Goal: Transaction & Acquisition: Purchase product/service

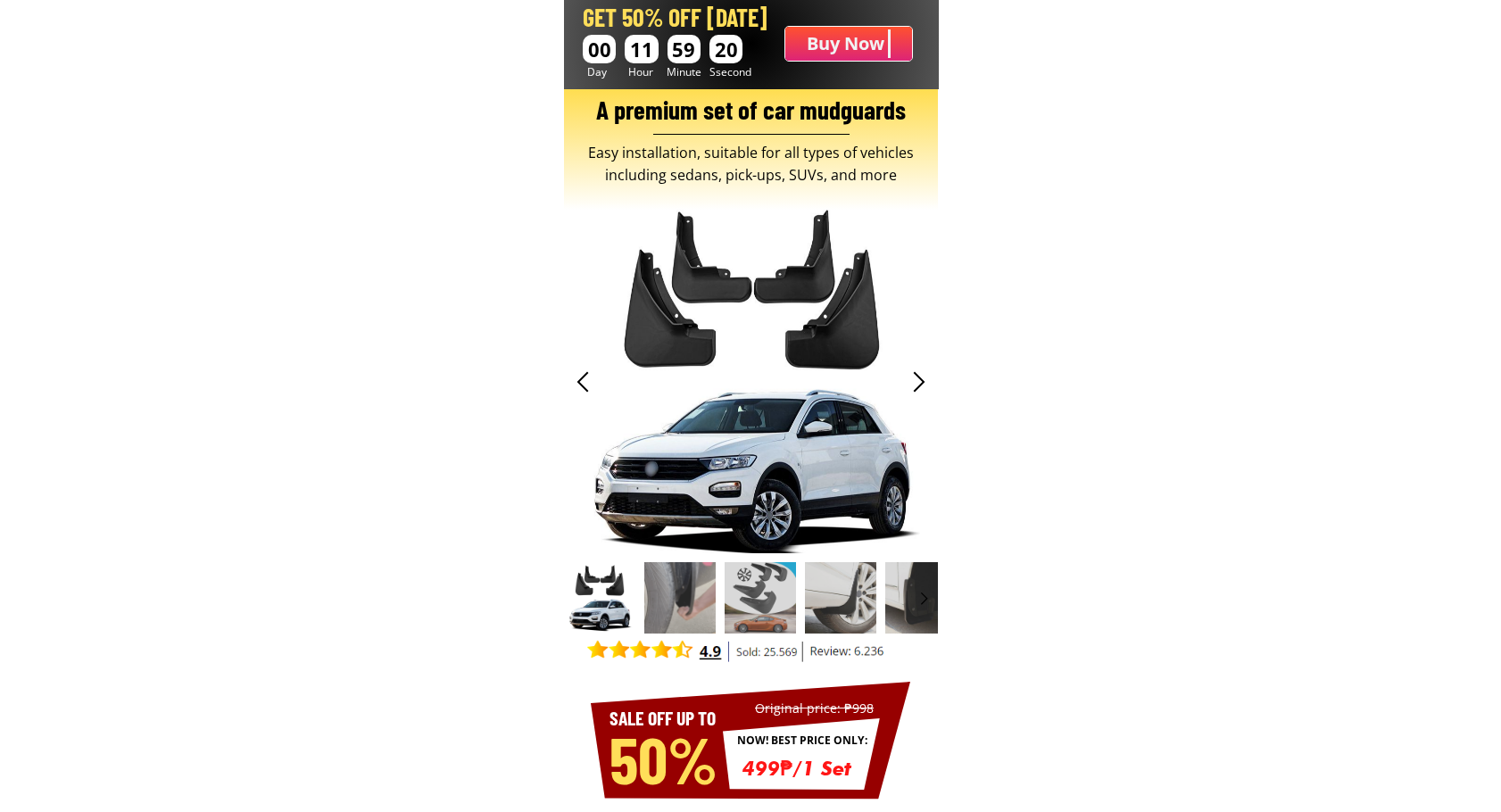
click at [860, 42] on b "Buy Now" at bounding box center [845, 43] width 78 height 28
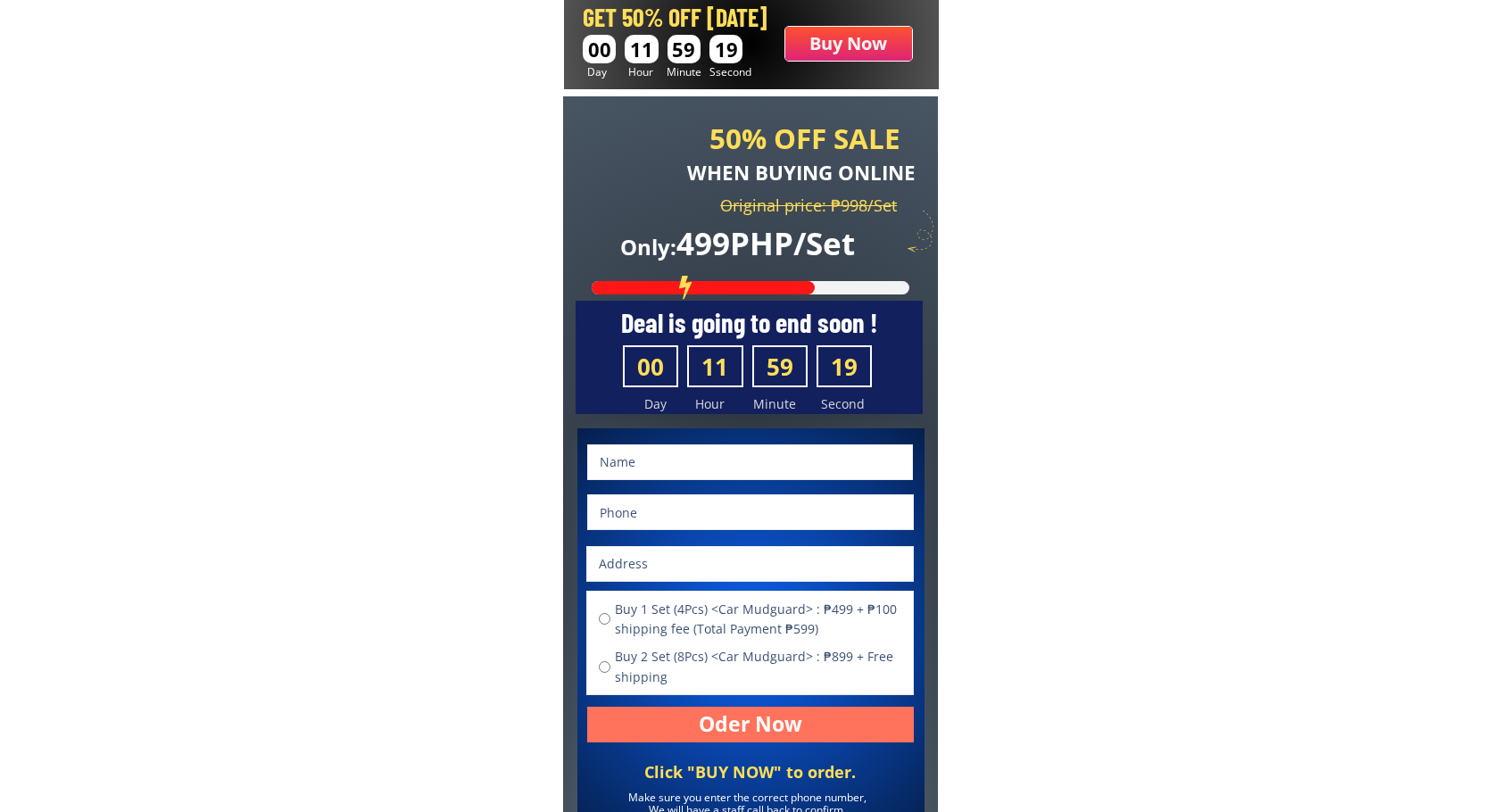
scroll to position [6928, 0]
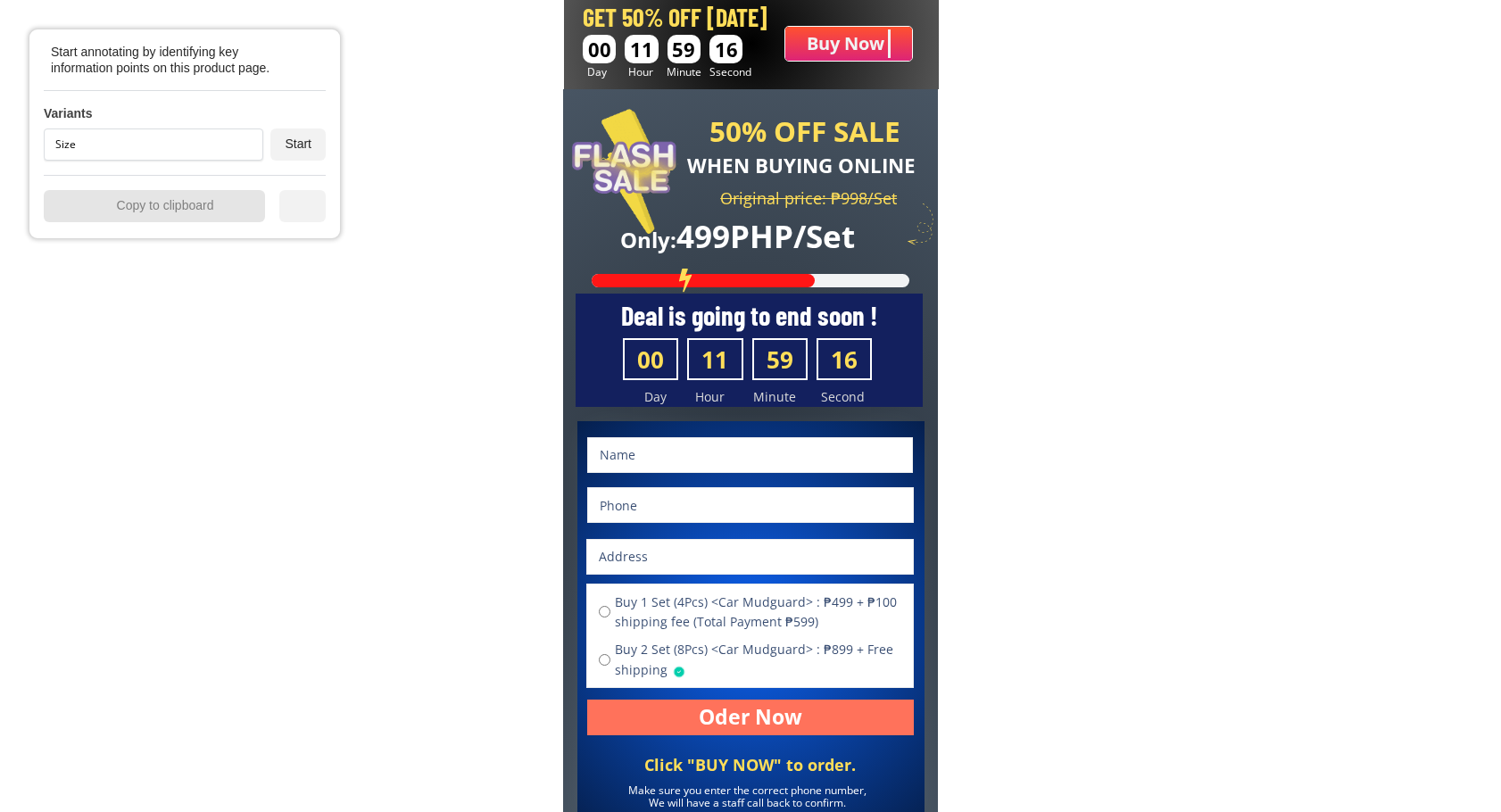
click at [185, 139] on div "Size" at bounding box center [150, 145] width 189 height 11
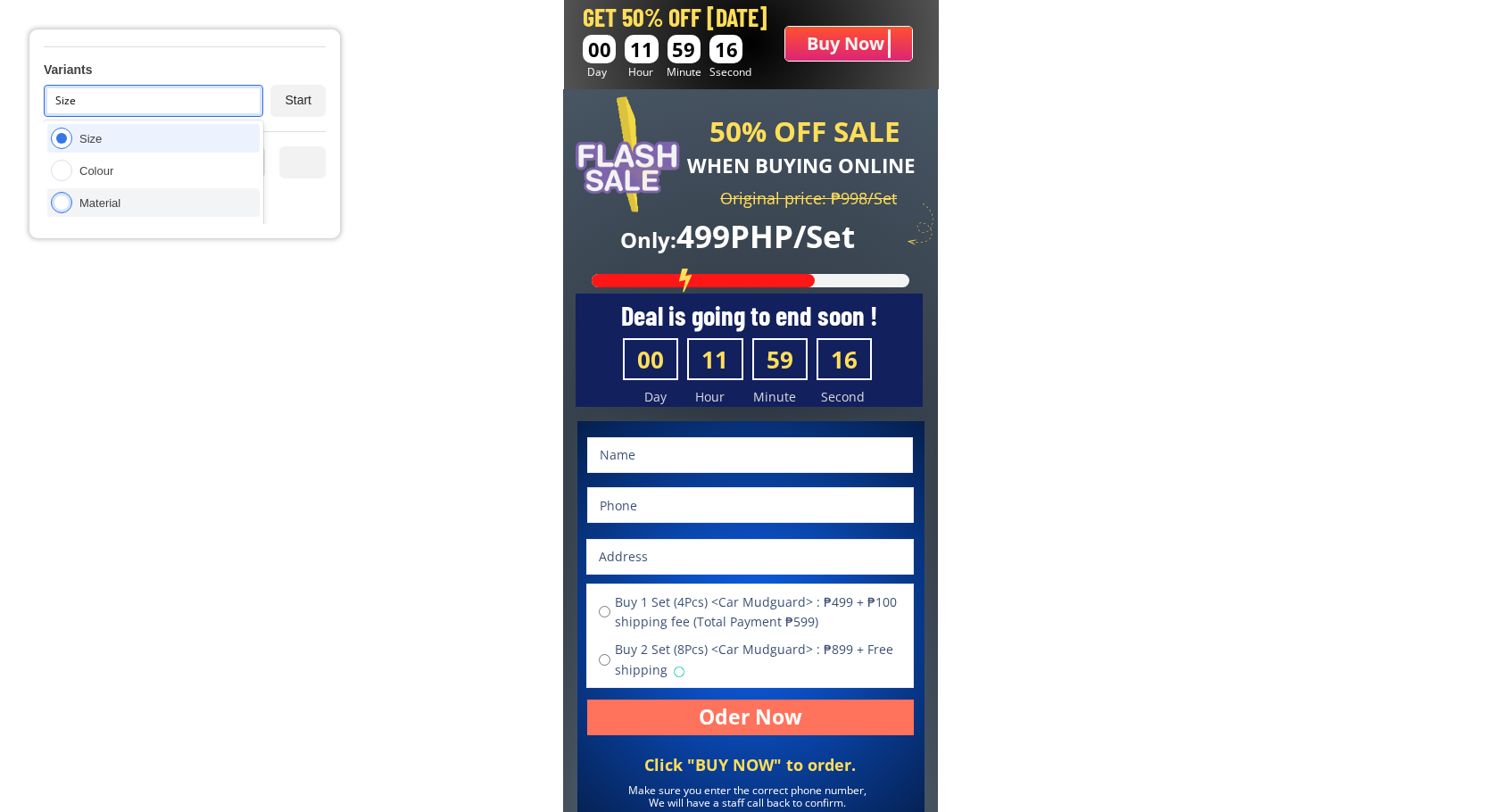
scroll to position [103, 0]
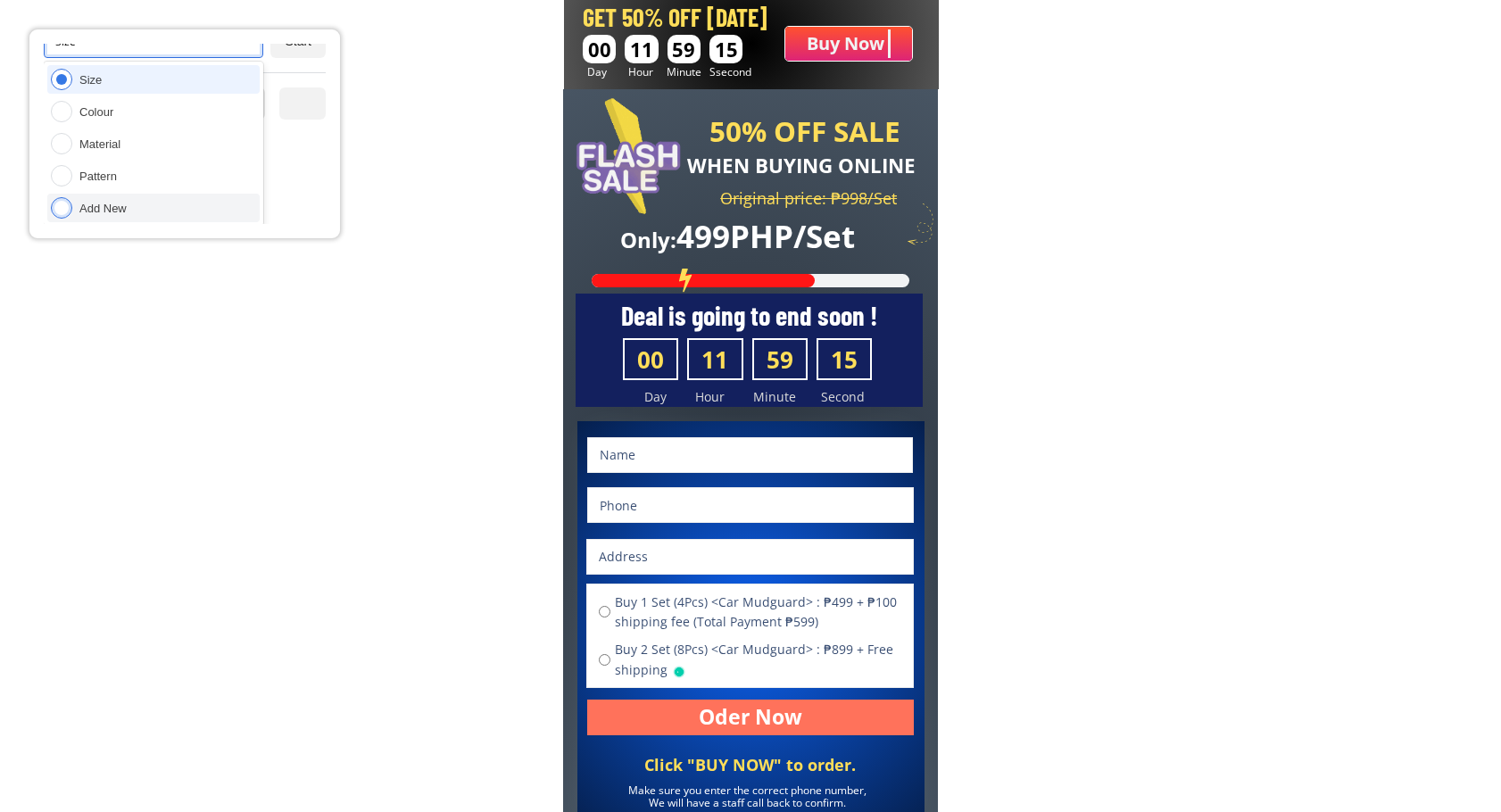
drag, startPoint x: 180, startPoint y: 208, endPoint x: 247, endPoint y: 164, distance: 80.2
click at [180, 209] on div "Add New" at bounding box center [153, 207] width 212 height 28
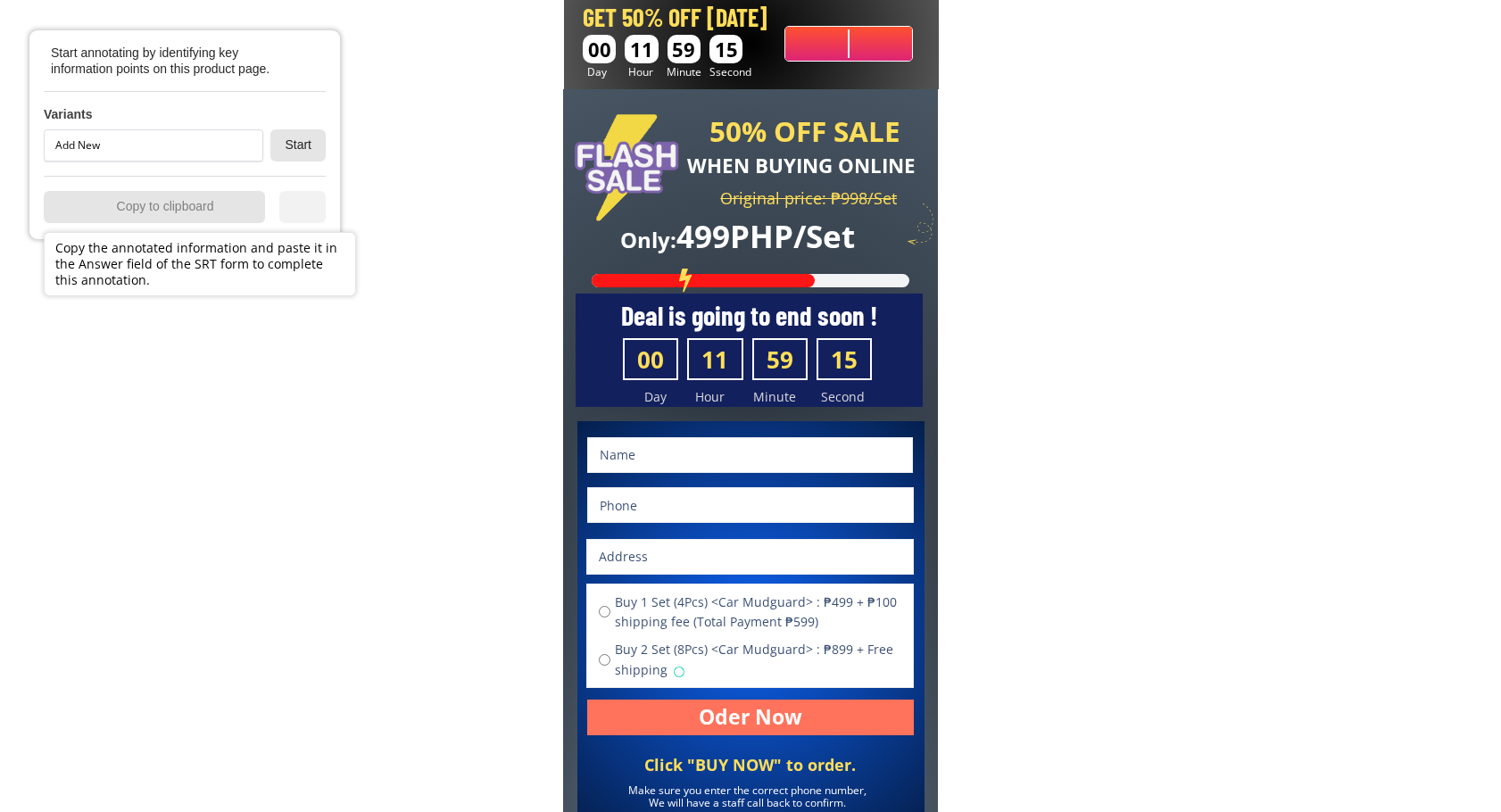
click at [290, 139] on div "Start" at bounding box center [298, 145] width 55 height 32
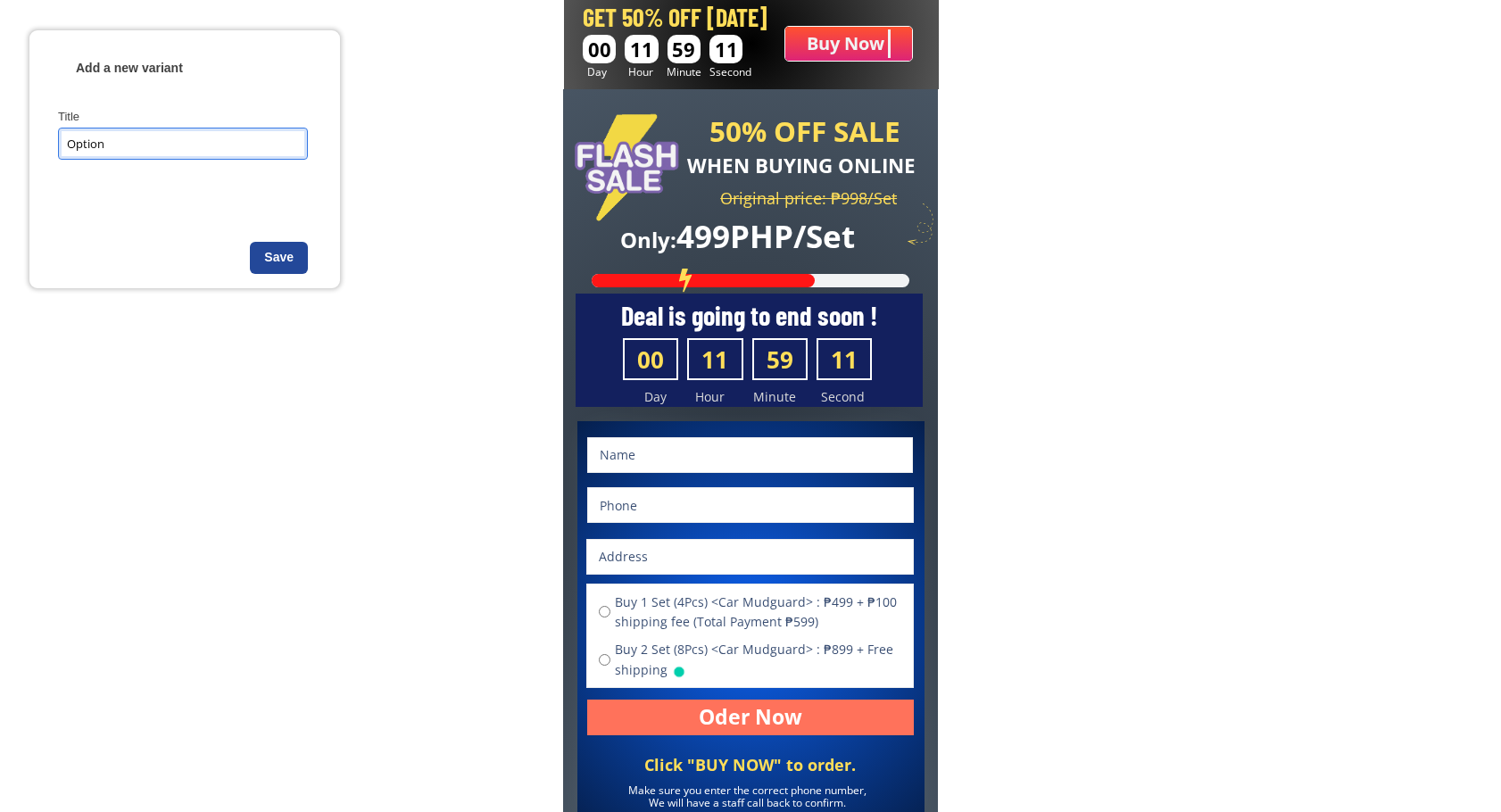
type input "Option"
click at [277, 254] on div "Save" at bounding box center [278, 258] width 58 height 32
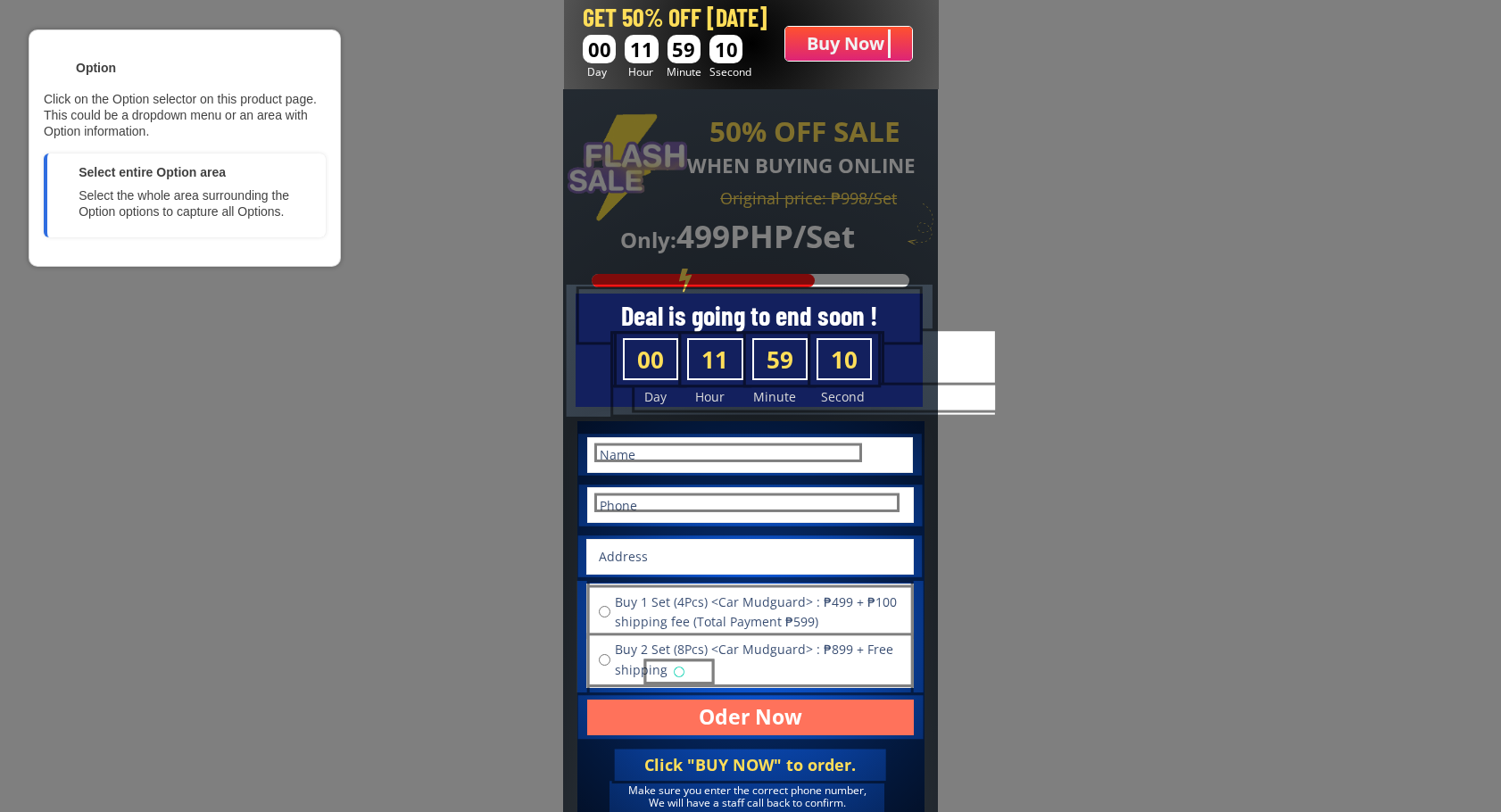
click at [746, 613] on div at bounding box center [750, 612] width 324 height 51
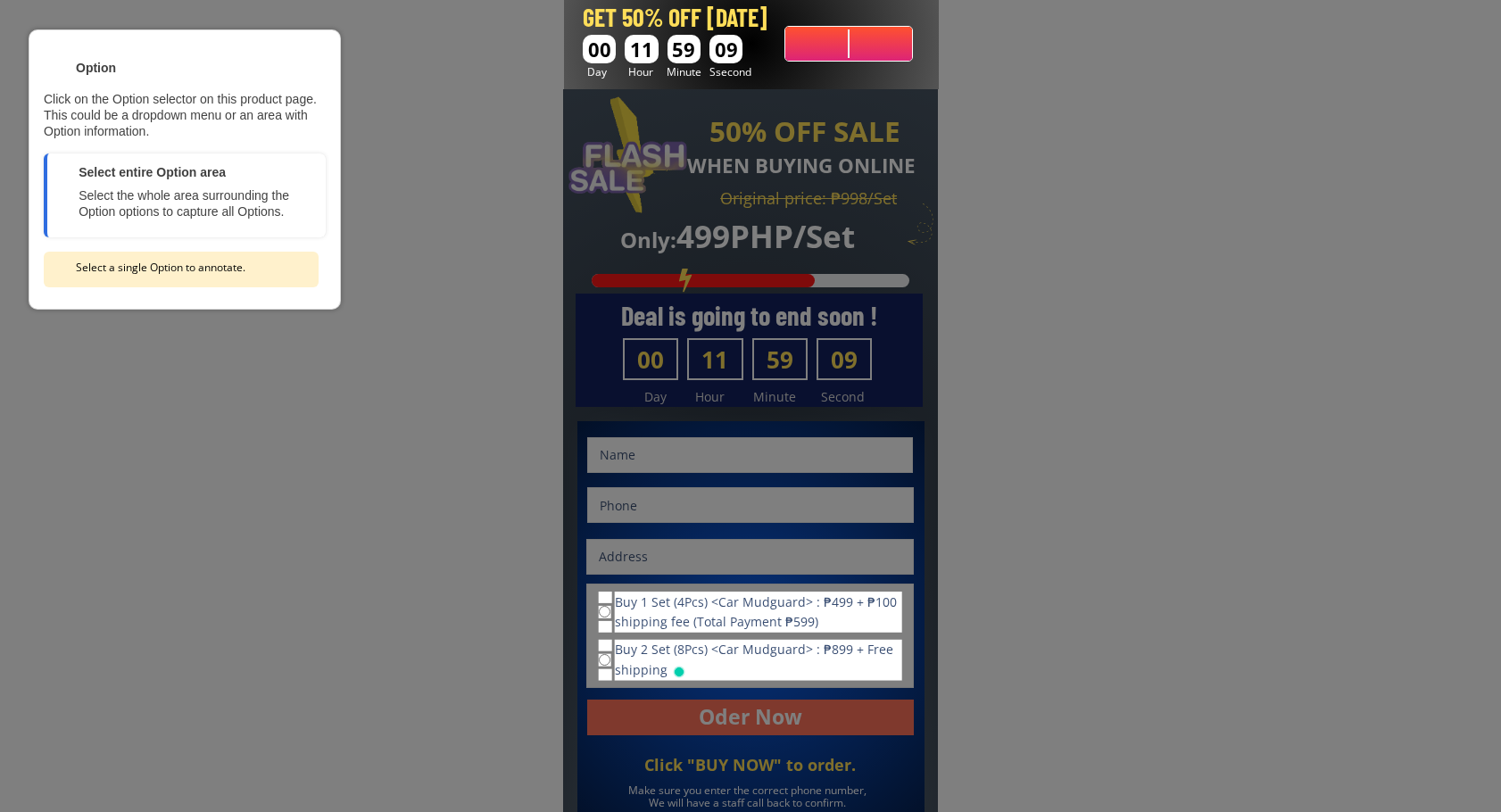
click at [672, 606] on div at bounding box center [758, 613] width 290 height 44
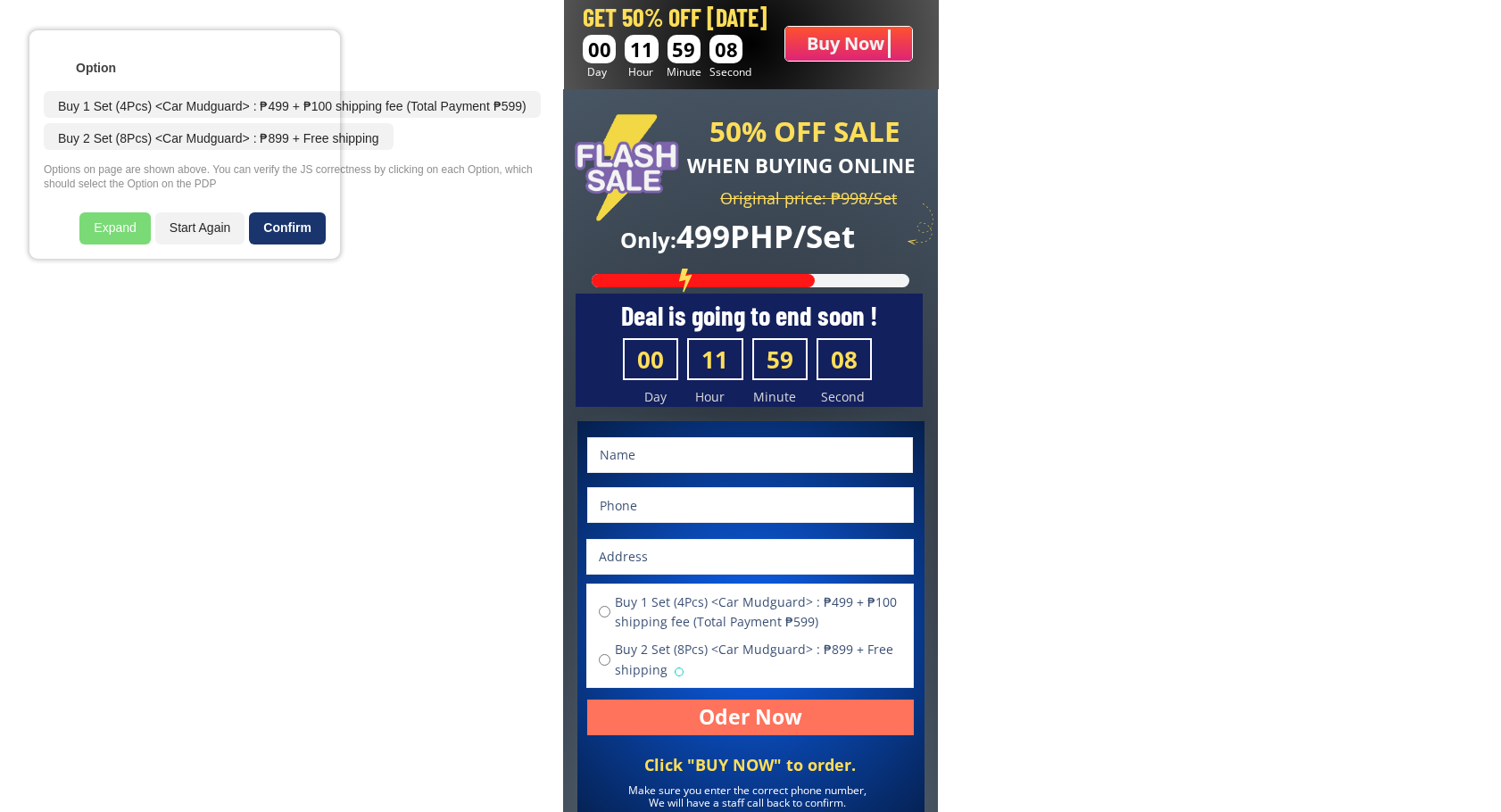
click at [304, 235] on div "Confirm" at bounding box center [287, 228] width 77 height 32
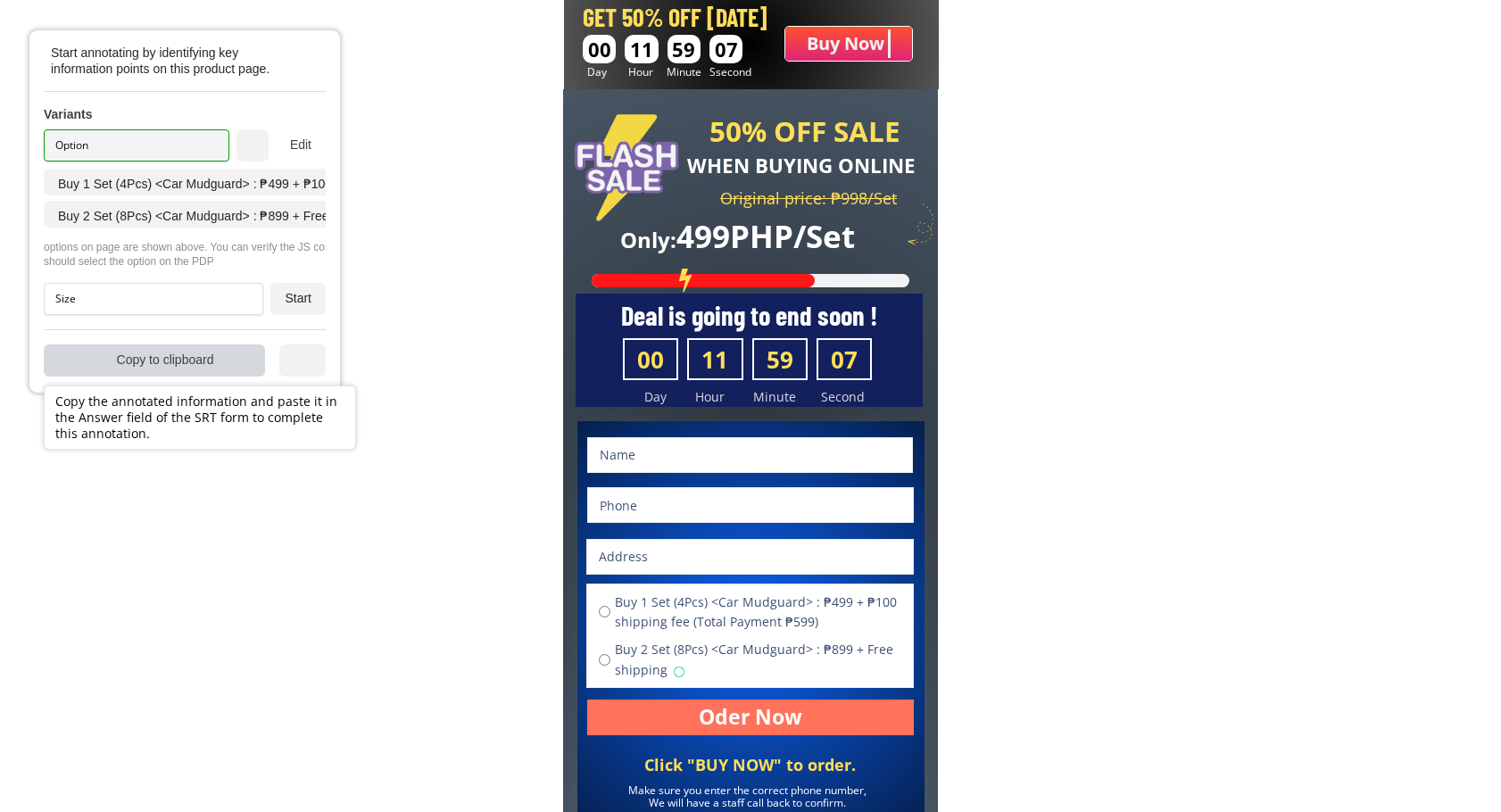
click at [234, 369] on div "Copy to clipboard" at bounding box center [154, 360] width 221 height 32
